Goal: Find specific page/section: Find specific page/section

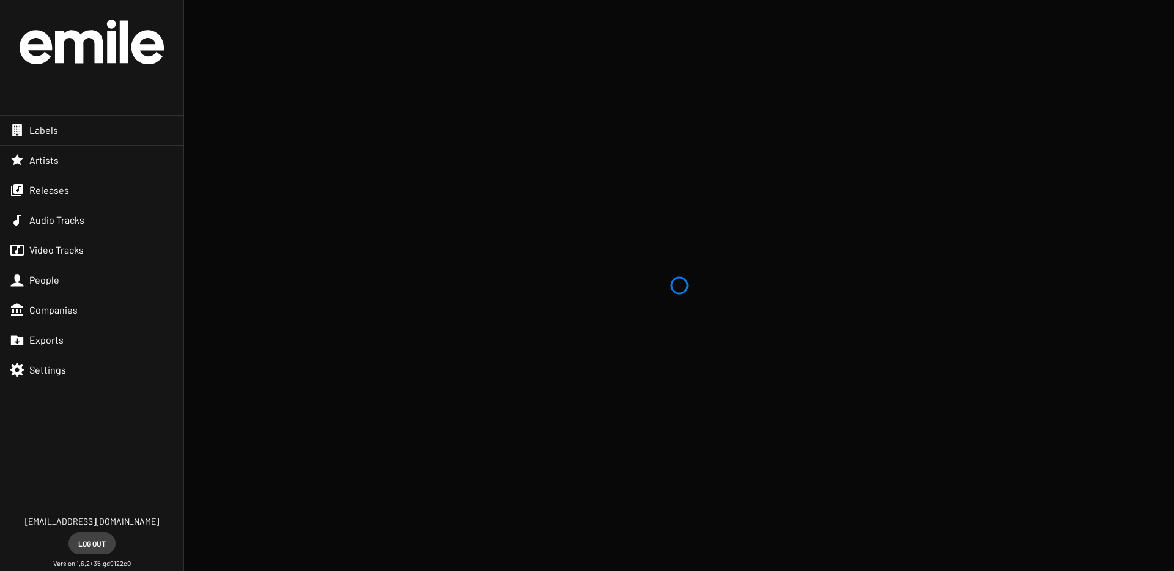
click at [111, 193] on div "Releases" at bounding box center [91, 190] width 183 height 29
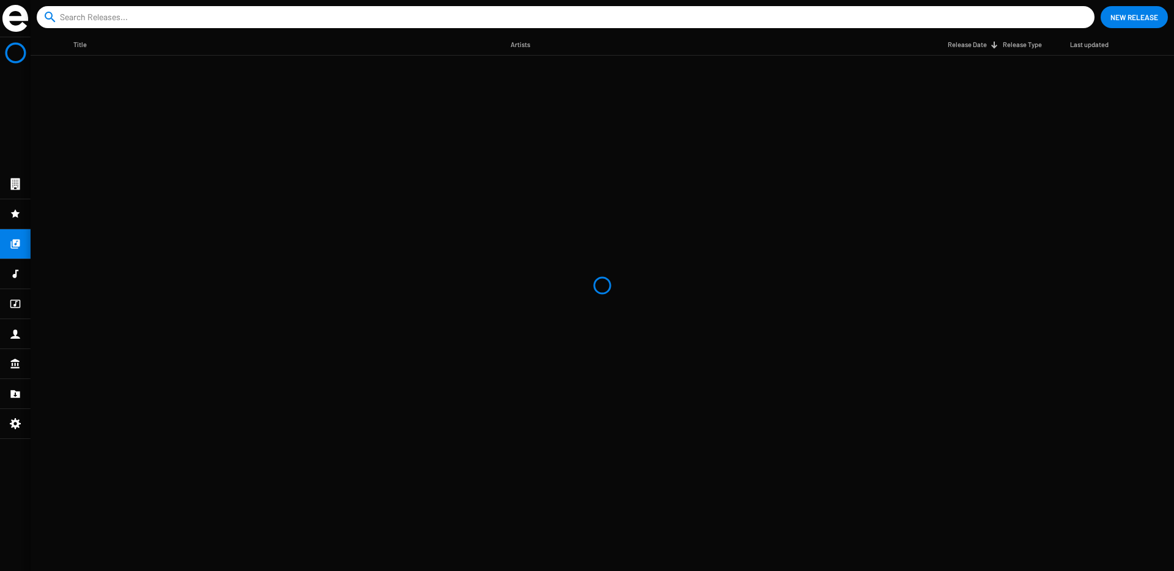
click at [323, 13] on input at bounding box center [568, 17] width 1016 height 22
type input "vertical life"
click at [1076, 11] on button "close" at bounding box center [1082, 17] width 12 height 12
click at [18, 216] on icon at bounding box center [15, 214] width 11 height 15
click at [14, 245] on icon at bounding box center [15, 244] width 9 height 9
